Goal: Task Accomplishment & Management: Manage account settings

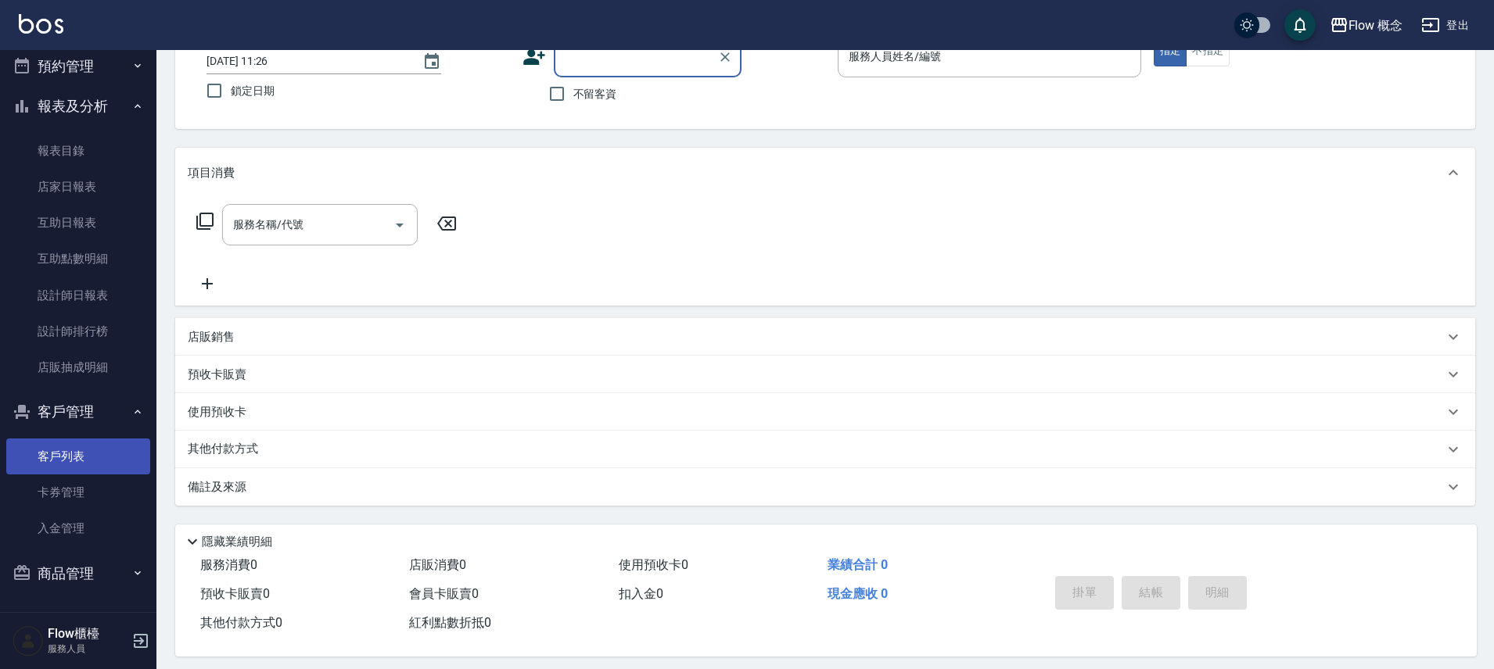
scroll to position [115, 0]
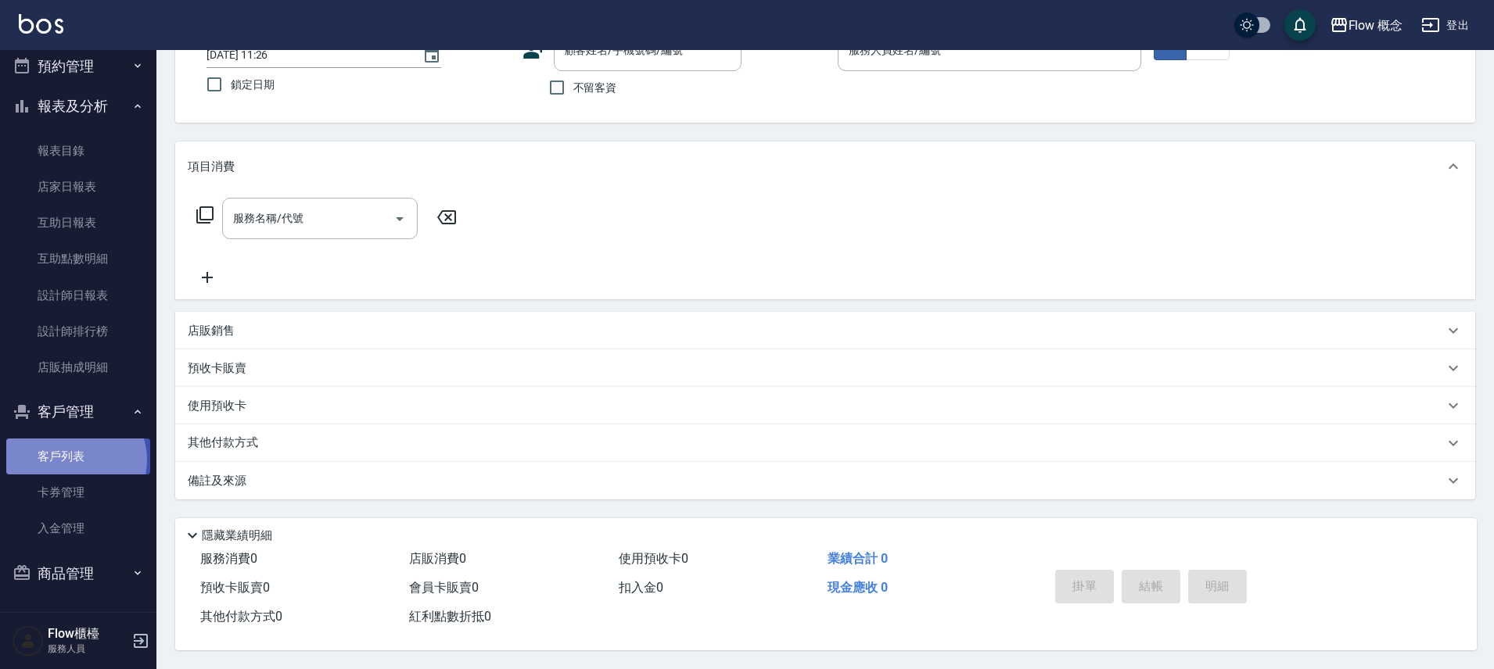
click at [73, 460] on link "客戶列表" at bounding box center [78, 457] width 144 height 36
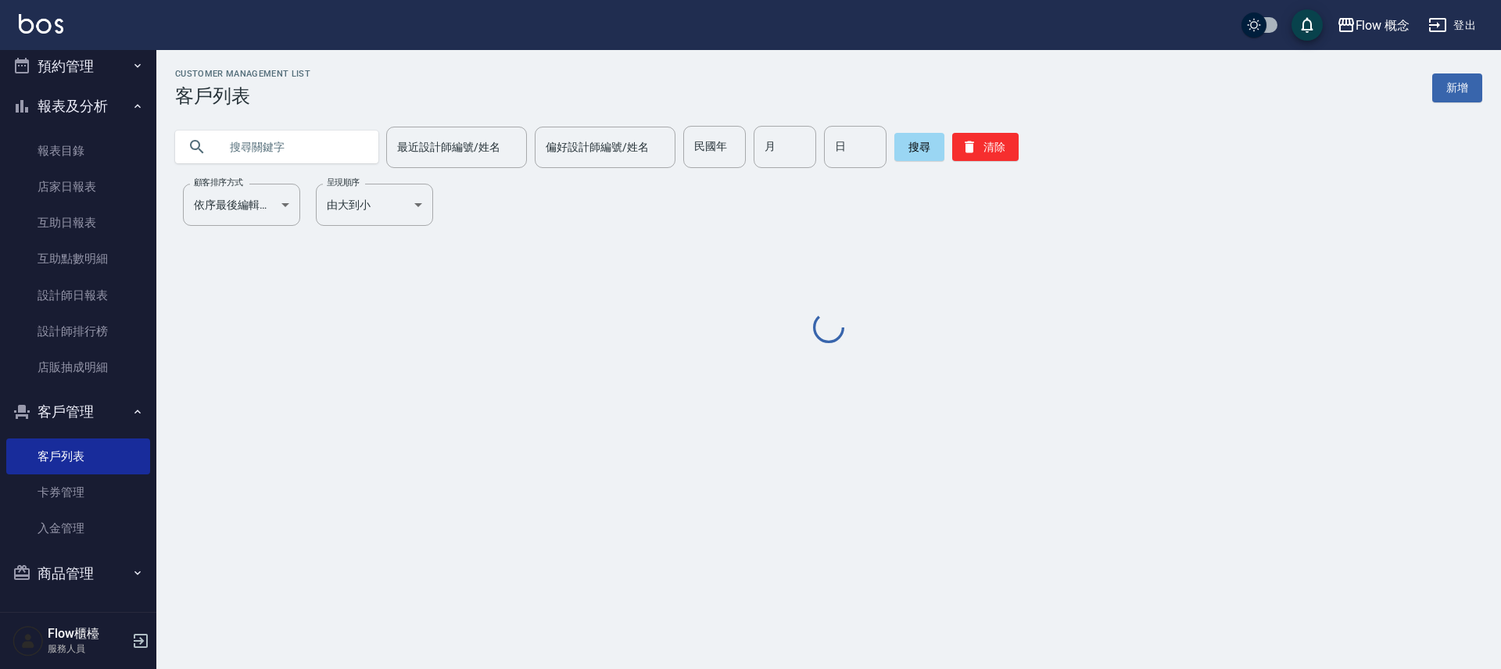
click at [249, 145] on input "text" at bounding box center [292, 147] width 147 height 42
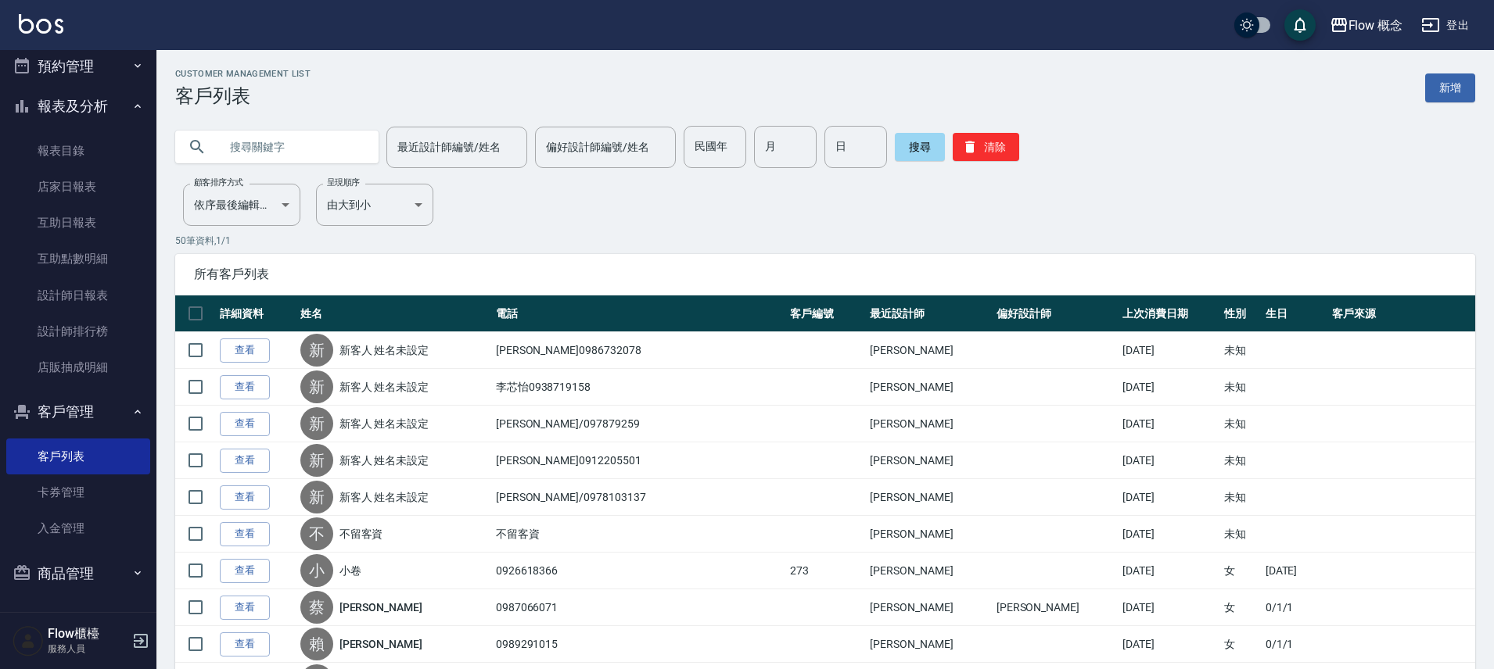
paste input "0932247783"
type input "0932247783"
click at [916, 144] on button "搜尋" at bounding box center [920, 147] width 50 height 28
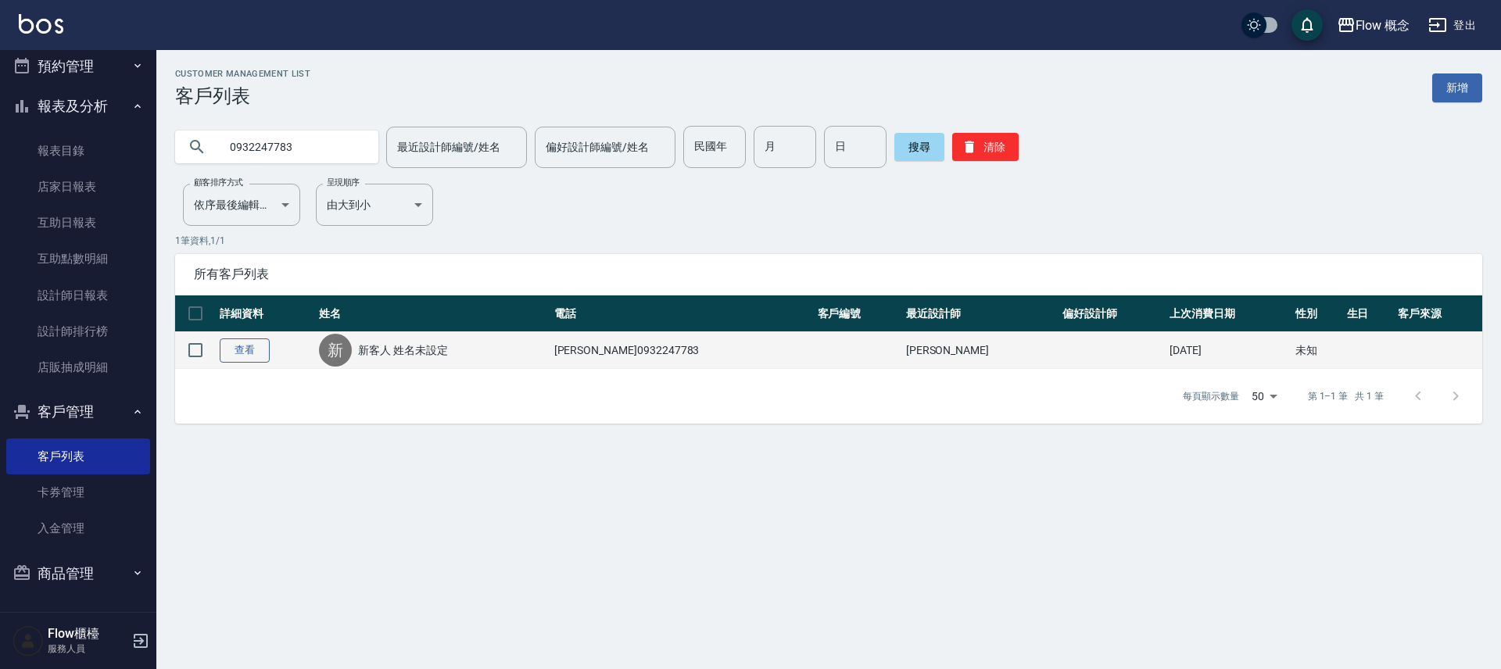
click at [258, 344] on link "查看" at bounding box center [245, 351] width 50 height 24
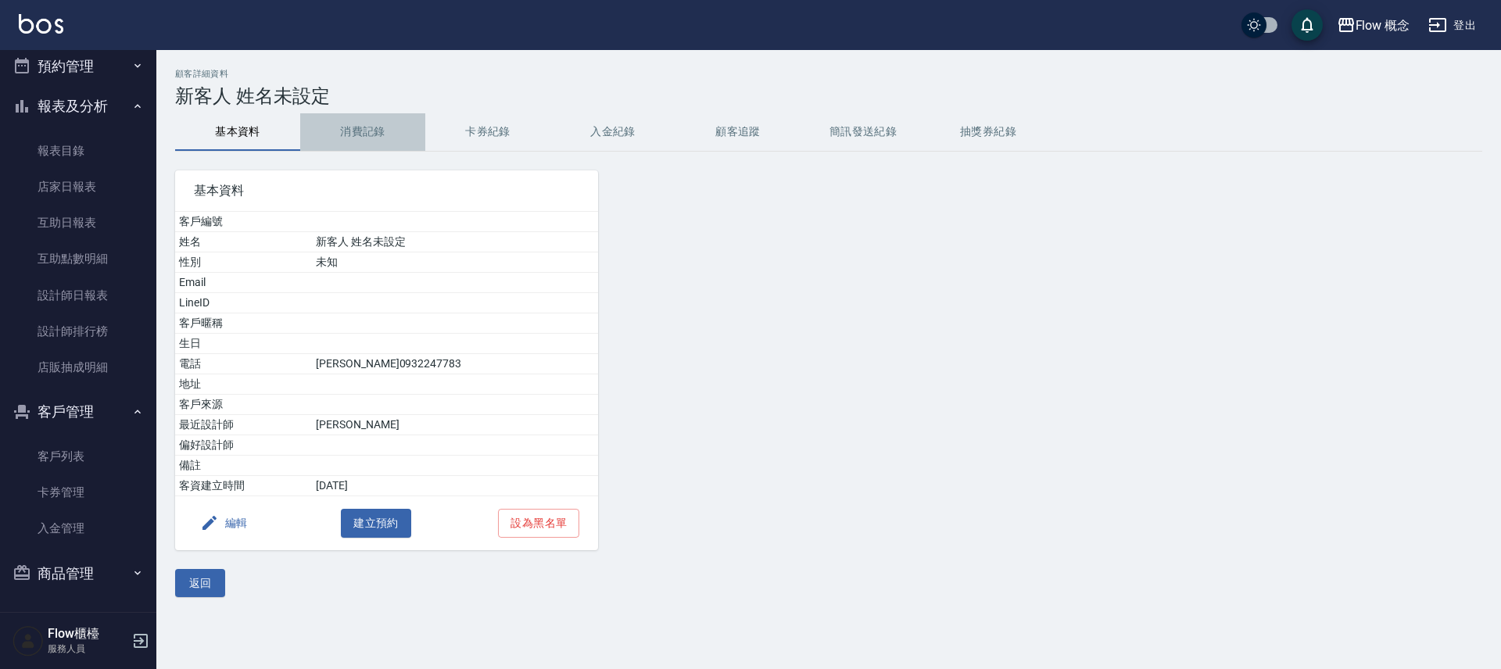
click at [368, 134] on button "消費記錄" at bounding box center [362, 132] width 125 height 38
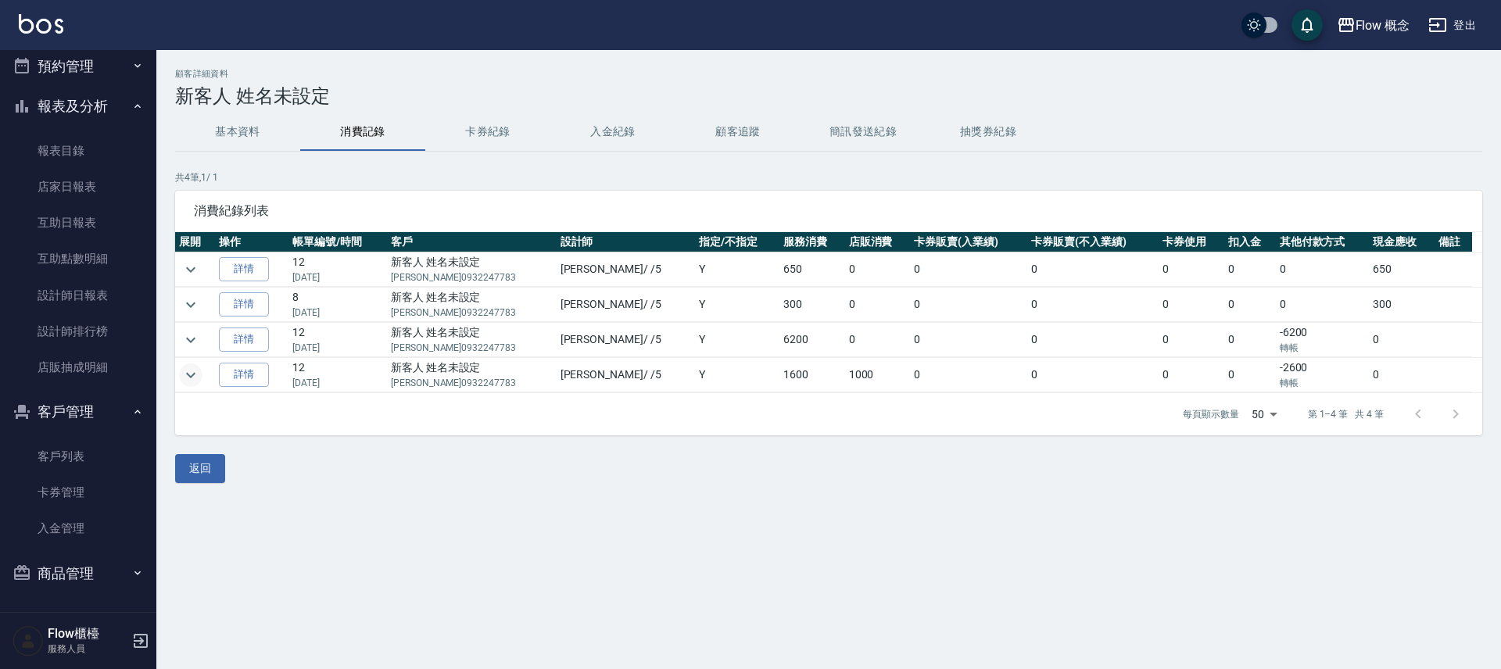
click at [196, 379] on icon "expand row" at bounding box center [190, 375] width 19 height 19
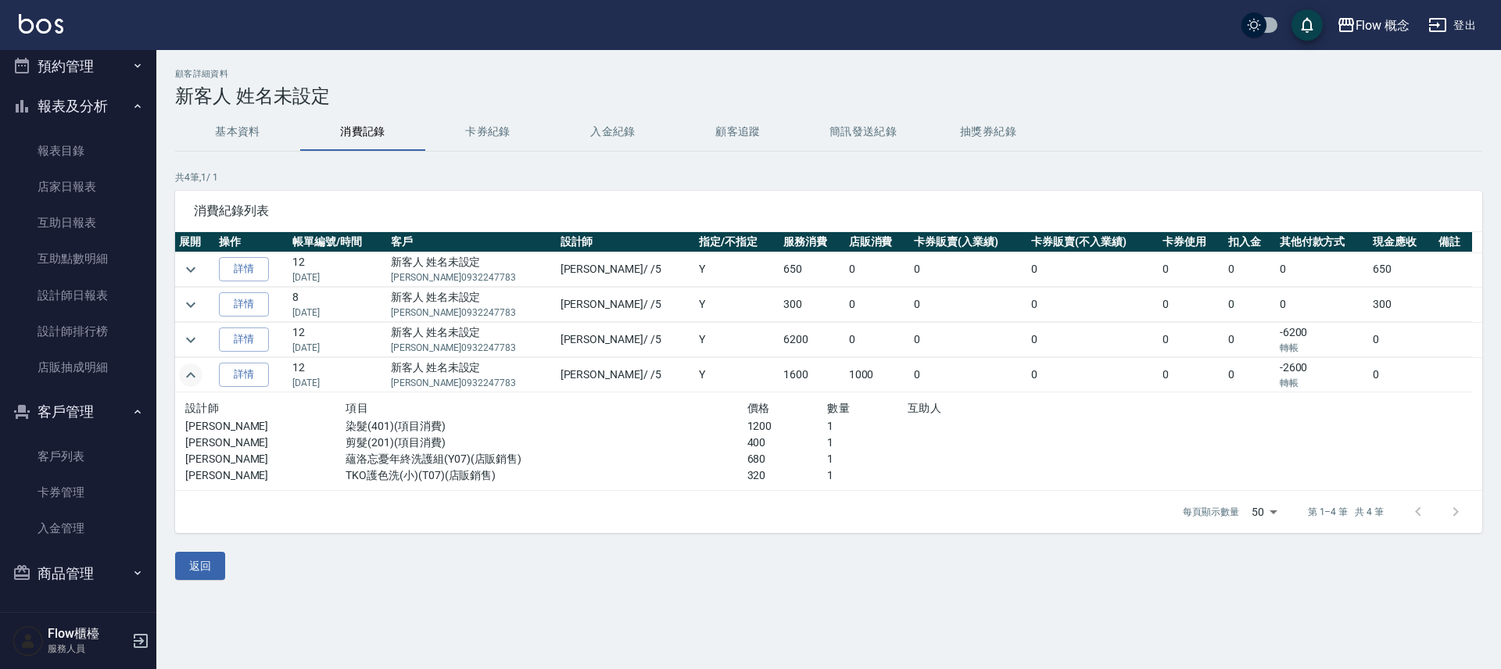
click at [197, 379] on icon "expand row" at bounding box center [190, 375] width 19 height 19
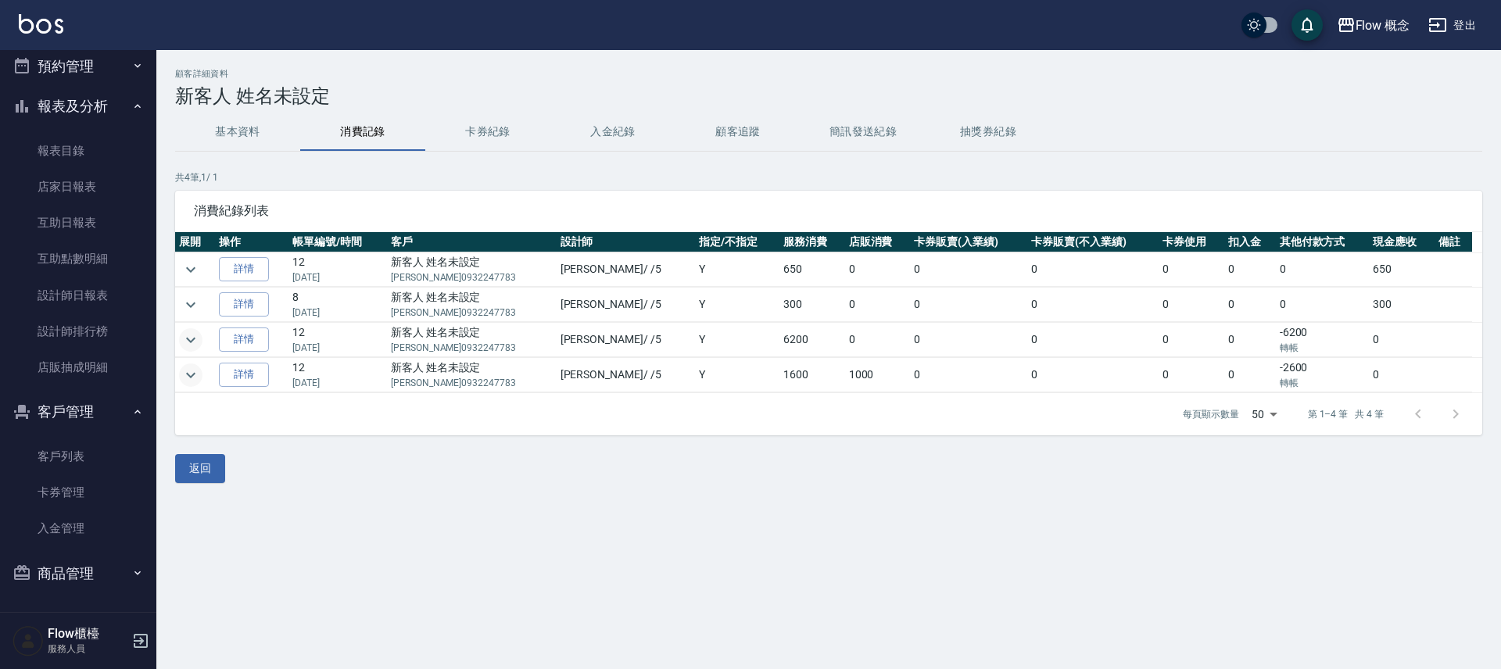
click at [193, 335] on icon "expand row" at bounding box center [190, 340] width 19 height 19
